Goal: Navigation & Orientation: Find specific page/section

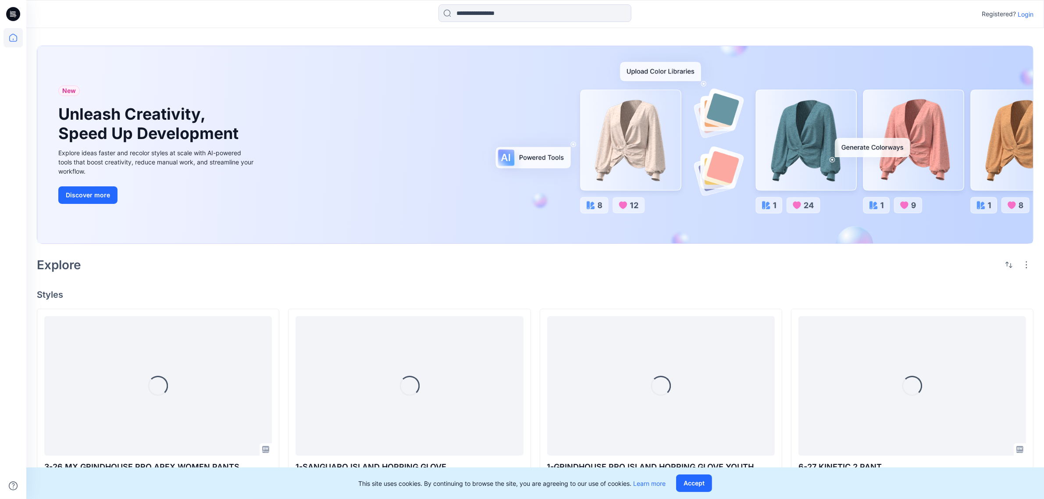
click at [1023, 15] on p "Login" at bounding box center [1025, 14] width 16 height 9
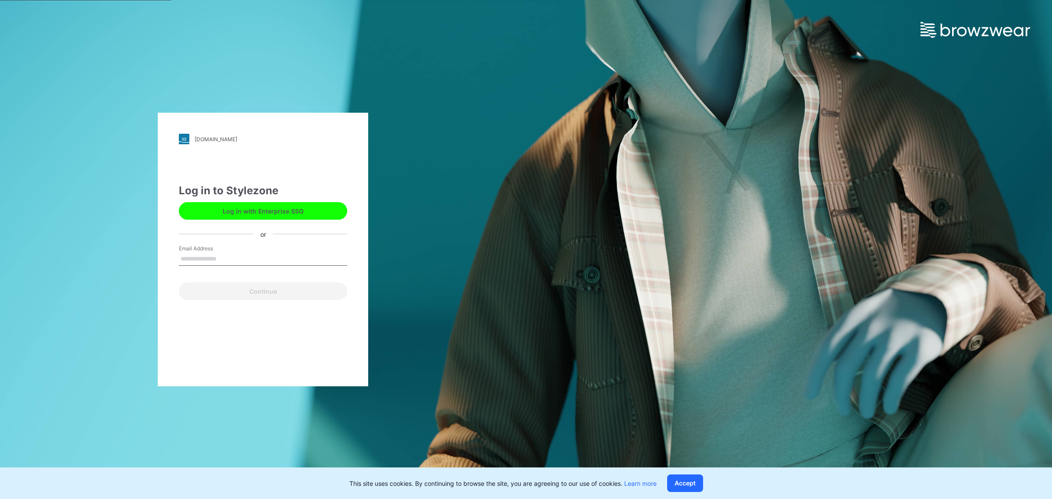
drag, startPoint x: 224, startPoint y: 255, endPoint x: 222, endPoint y: 261, distance: 6.4
click at [224, 255] on input "Email Address" at bounding box center [263, 258] width 168 height 13
type input "**********"
click at [234, 298] on button "Continue" at bounding box center [263, 291] width 168 height 18
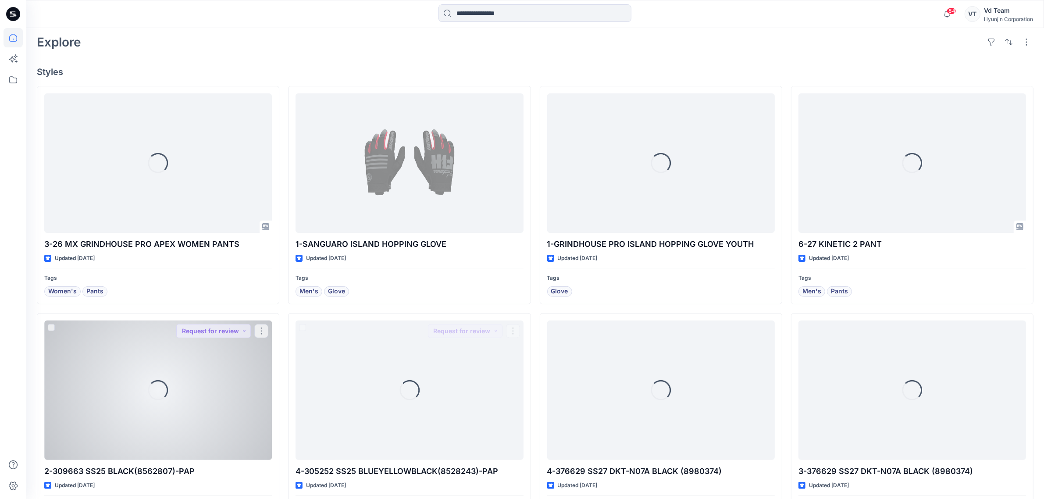
scroll to position [274, 0]
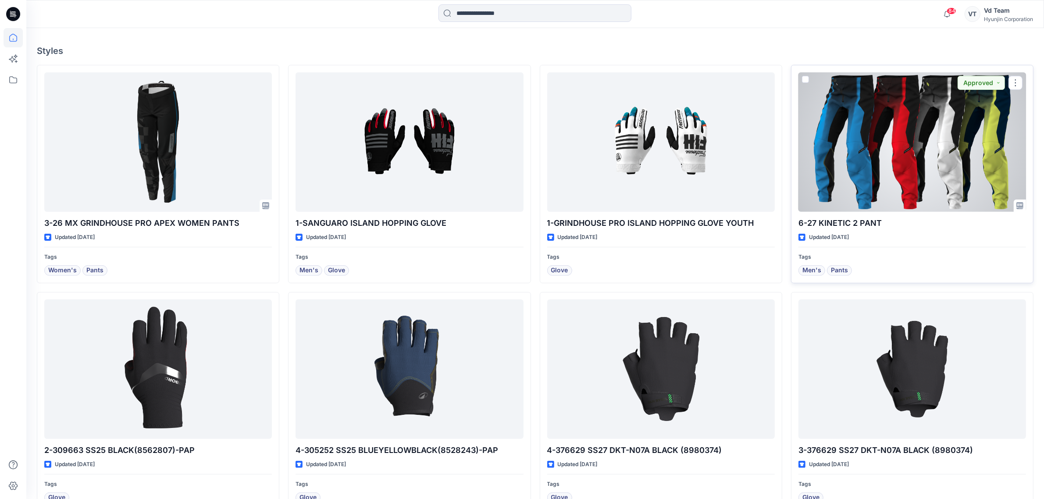
click at [907, 167] on div at bounding box center [911, 141] width 227 height 139
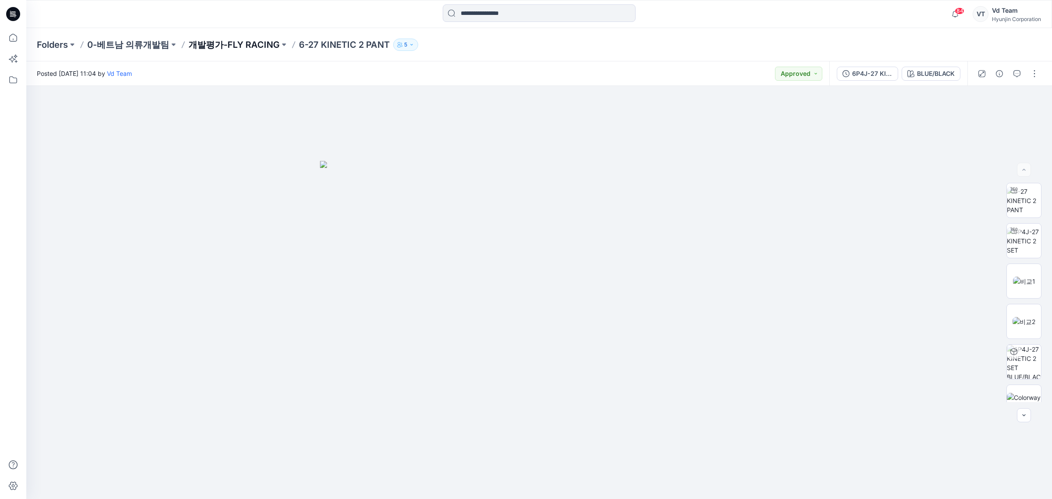
click at [254, 48] on p "개발평가-FLY RACING" at bounding box center [233, 45] width 91 height 12
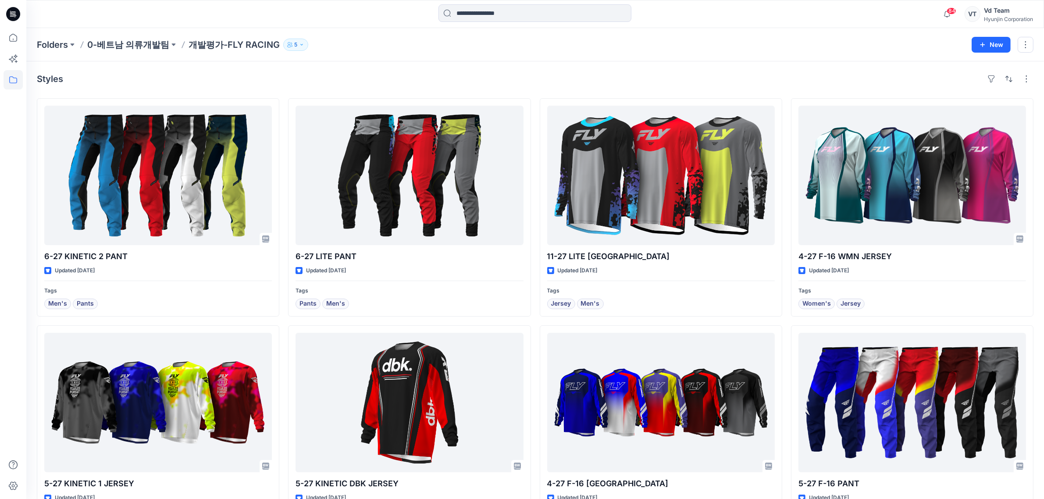
click at [7, 14] on icon at bounding box center [13, 14] width 14 height 14
